Goal: Task Accomplishment & Management: Use online tool/utility

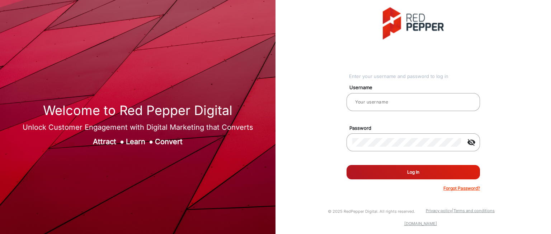
type input "Balaji"
click at [409, 173] on button "Log In" at bounding box center [413, 172] width 133 height 14
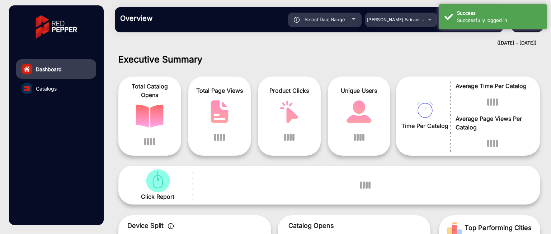
scroll to position [5, 0]
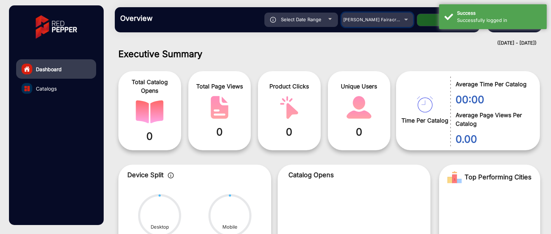
click at [392, 19] on span "[PERSON_NAME] Fairacre Farms" at bounding box center [378, 19] width 71 height 5
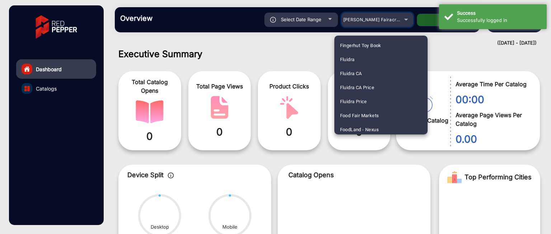
scroll to position [901, 0]
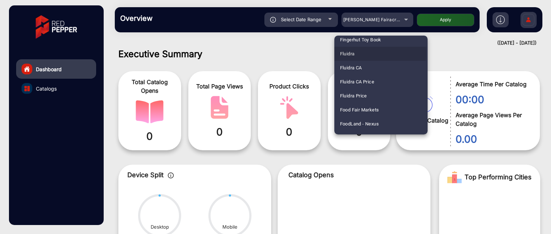
click at [356, 53] on mat-option "Fluidra" at bounding box center [380, 54] width 93 height 14
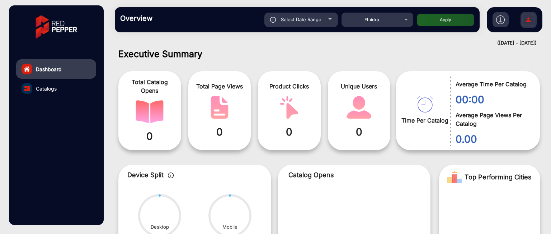
click at [440, 24] on button "Apply" at bounding box center [445, 20] width 57 height 13
type input "[DATE]"
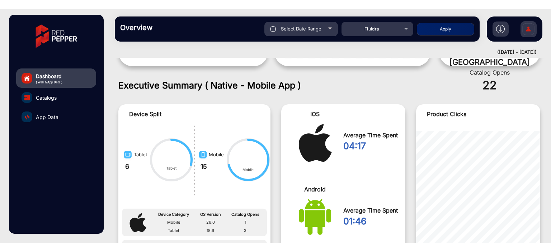
scroll to position [538, 0]
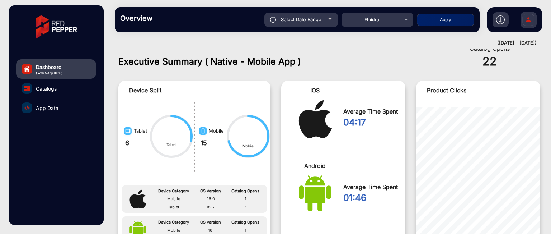
drag, startPoint x: 469, startPoint y: 43, endPoint x: 539, endPoint y: 41, distance: 70.3
click at [539, 41] on mat-drawer-content "Overview Reports Understand what makes your customers tick and learn how they a…" at bounding box center [329, 117] width 443 height 234
